Goal: Task Accomplishment & Management: Use online tool/utility

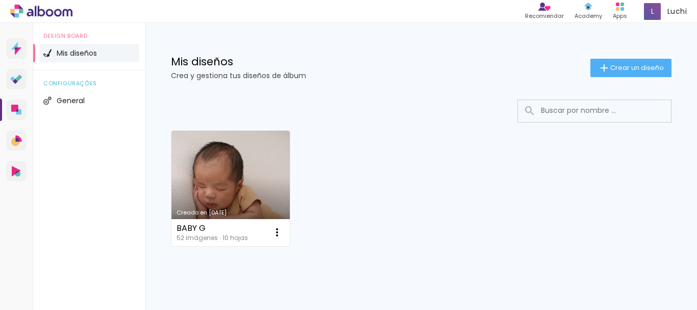
click at [618, 57] on div "Mis diseños Crea y gestiona tus diseños de álbum Crear un diseño" at bounding box center [420, 56] width 551 height 66
click at [616, 65] on span "Crear un diseño" at bounding box center [637, 67] width 54 height 7
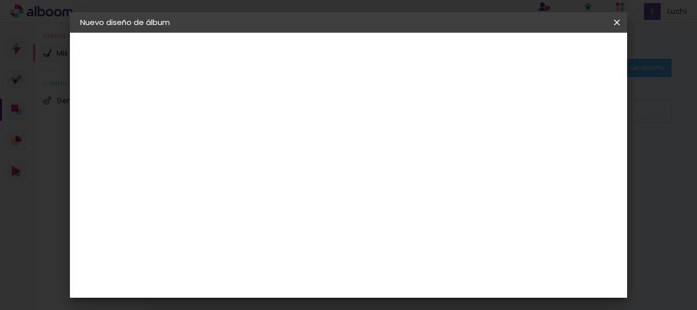
click at [247, 129] on input at bounding box center [247, 137] width 0 height 16
type input "GIAN"
type paper-input "GIAN"
click at [0, 0] on slot "Avanzar" at bounding box center [0, 0] width 0 height 0
click at [244, 229] on div "Click Fine Art" at bounding box center [249, 236] width 19 height 24
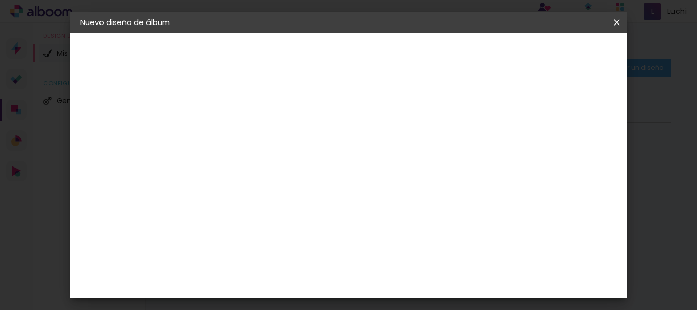
click at [420, 60] on paper-button "Avanzar" at bounding box center [395, 53] width 49 height 17
click at [316, 225] on span "22,5 × 30" at bounding box center [291, 241] width 47 height 33
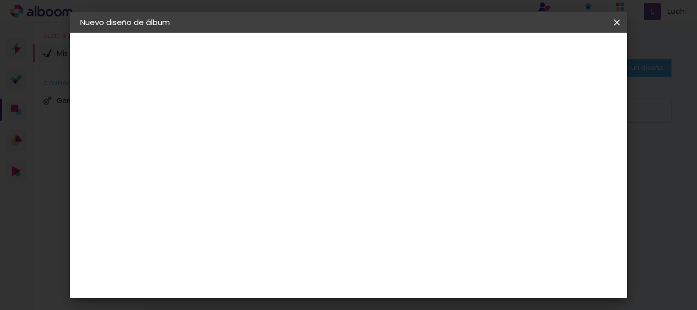
click at [0, 0] on slot "Avanzar" at bounding box center [0, 0] width 0 height 0
type input "3"
type paper-input "3"
click at [254, 108] on input "3" at bounding box center [238, 110] width 35 height 13
type input "4"
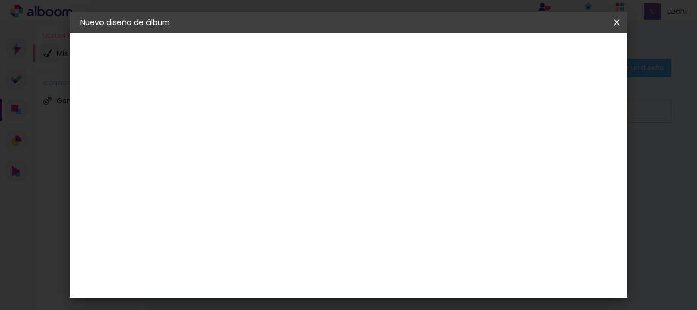
type paper-input "4"
click at [254, 108] on input "4" at bounding box center [238, 110] width 35 height 13
type input "5"
type paper-input "5"
click at [253, 106] on input "5" at bounding box center [238, 110] width 35 height 13
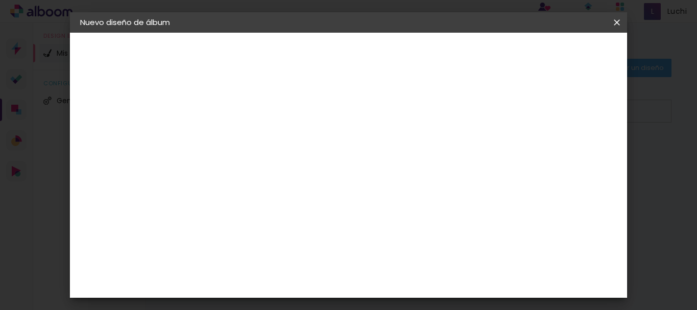
click at [437, 55] on span "Empezar diseño" at bounding box center [421, 58] width 31 height 14
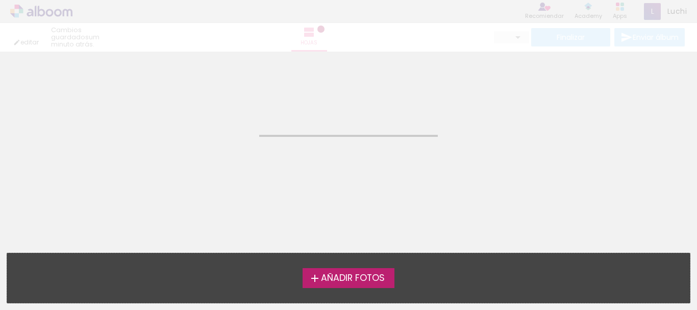
click at [329, 281] on span "Añadir Fotos" at bounding box center [353, 277] width 64 height 9
click at [0, 0] on input "file" at bounding box center [0, 0] width 0 height 0
